Goal: Find specific page/section: Find specific page/section

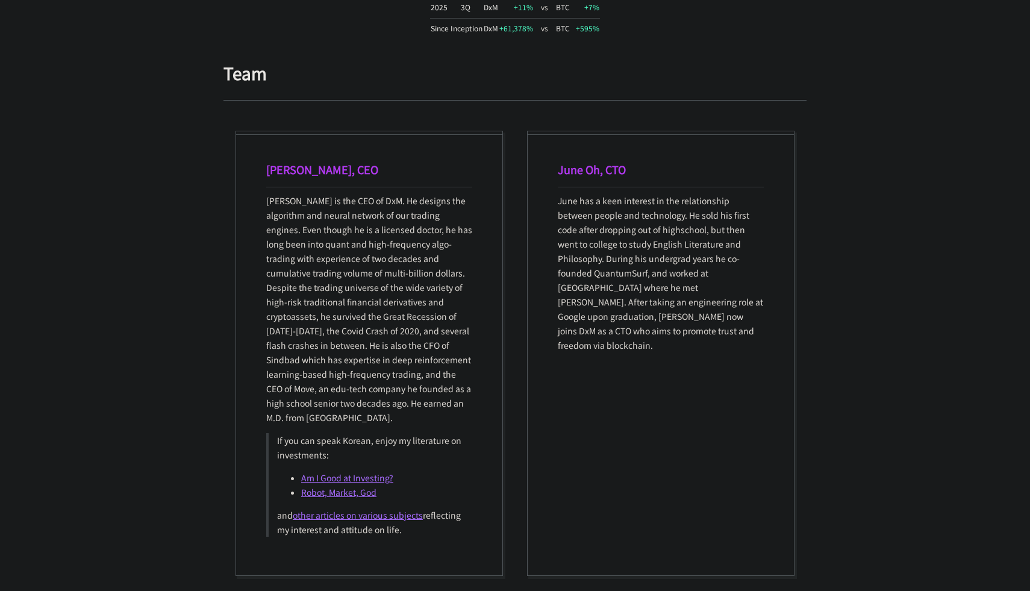
scroll to position [1213, 0]
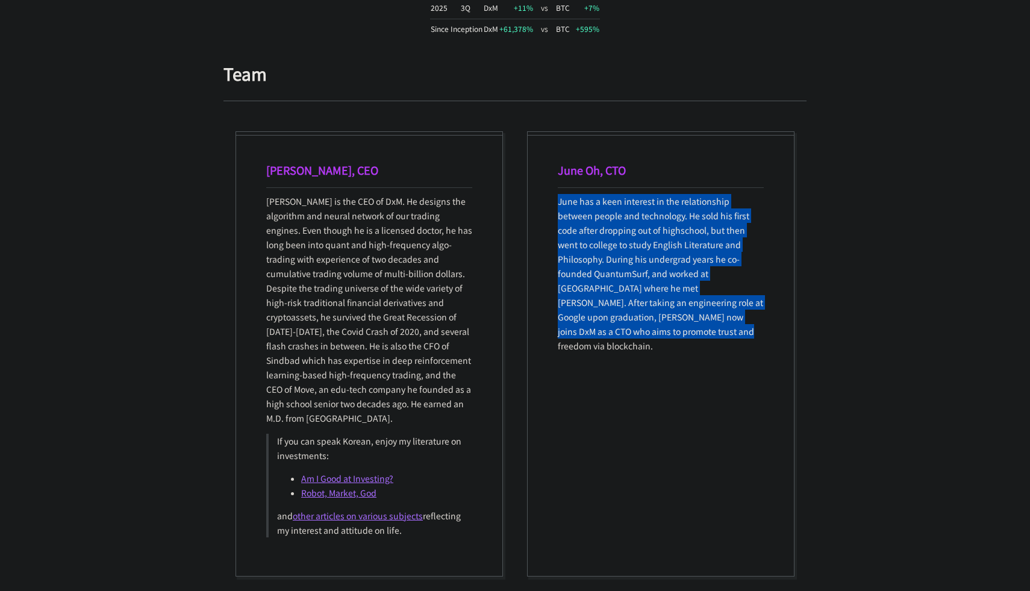
drag, startPoint x: 693, startPoint y: 339, endPoint x: 553, endPoint y: 199, distance: 198.0
click at [553, 199] on div "June Oh, CTO June has a keen interest in the relationship between people and te…" at bounding box center [660, 353] width 267 height 445
click at [571, 300] on p "June has a keen interest in the relationship between people and technology. He …" at bounding box center [661, 273] width 206 height 159
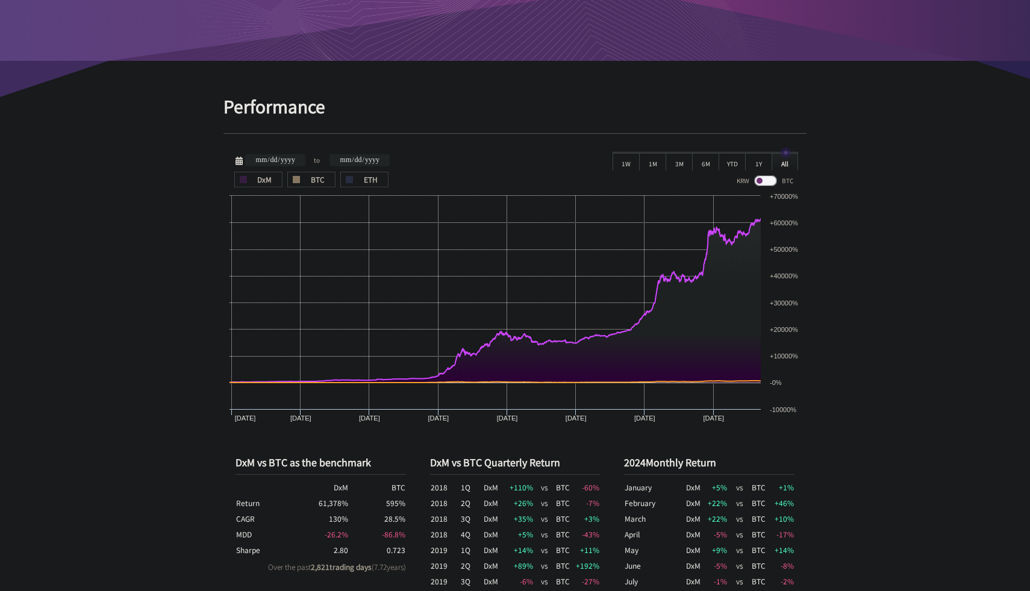
scroll to position [0, 0]
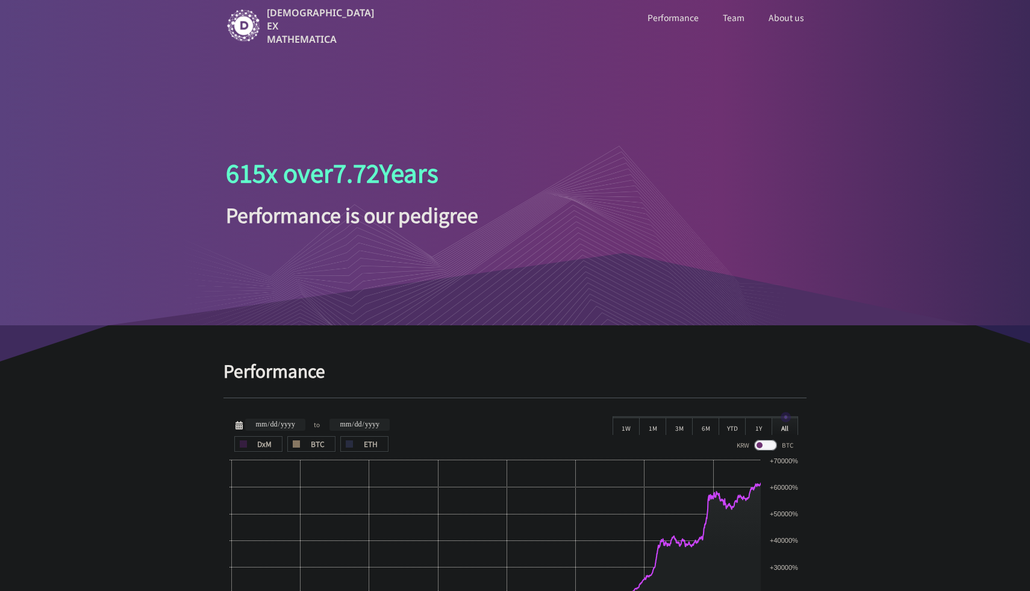
click at [730, 26] on ul "Performance Team About us" at bounding box center [604, 28] width 421 height 36
click at [749, 19] on ul "Performance Team About us" at bounding box center [604, 28] width 421 height 36
click at [739, 19] on link "Team" at bounding box center [733, 18] width 26 height 16
click at [792, 16] on link "About us" at bounding box center [786, 18] width 40 height 16
